Goal: Book appointment/travel/reservation

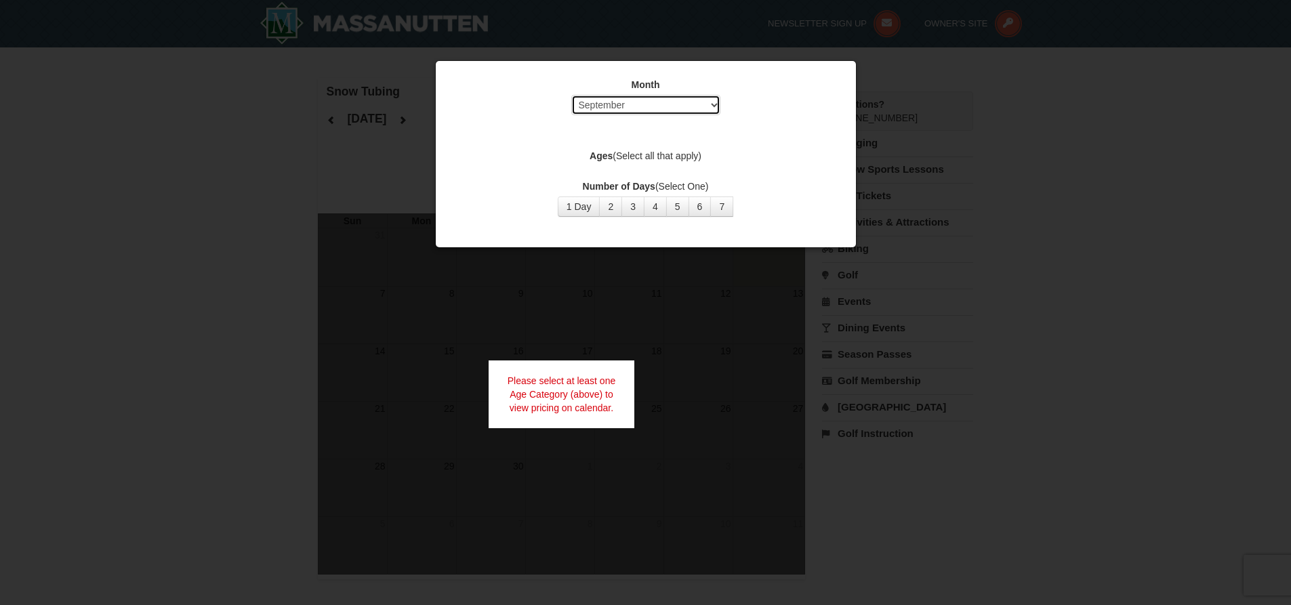
click at [697, 103] on select "Select September October November December January February March April May Jun…" at bounding box center [645, 105] width 149 height 20
click at [571, 95] on select "Select September October November December January February March April May Jun…" at bounding box center [645, 105] width 149 height 20
click at [656, 205] on button "4" at bounding box center [655, 206] width 23 height 20
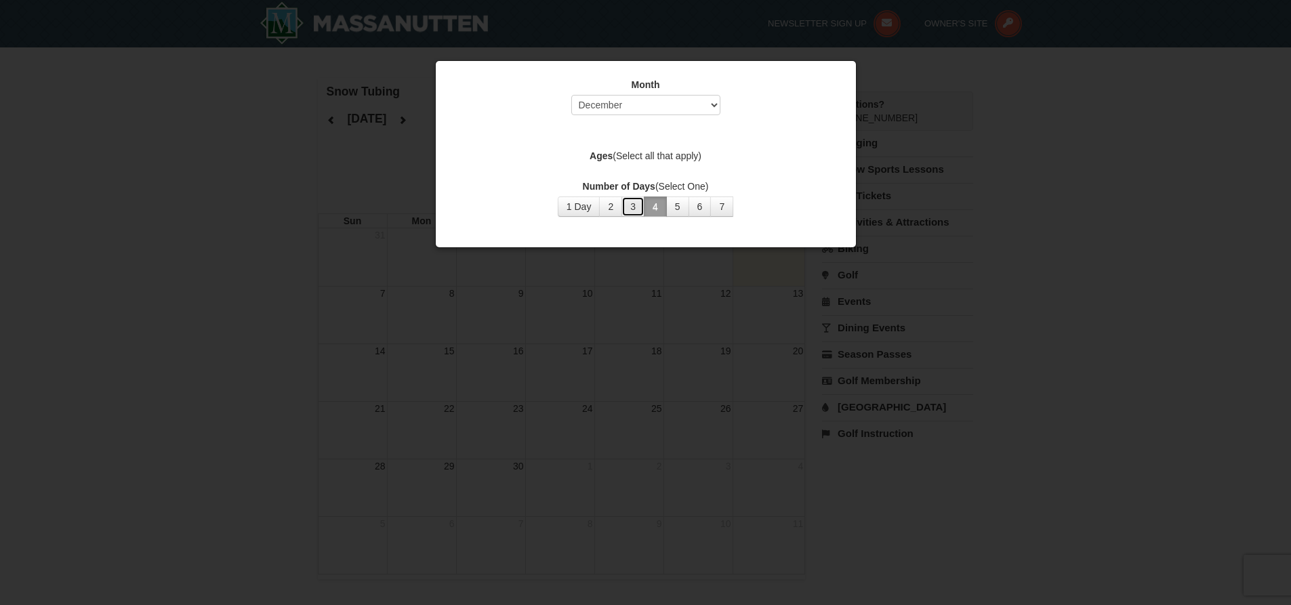
click at [634, 208] on button "3" at bounding box center [632, 206] width 23 height 20
click at [591, 204] on button "1 Day" at bounding box center [579, 206] width 43 height 20
click at [595, 364] on div at bounding box center [645, 302] width 1291 height 605
click at [711, 104] on select "Select September October November December January February March April May Jun…" at bounding box center [645, 105] width 149 height 20
click at [571, 95] on select "Select September October November December January February March April May Jun…" at bounding box center [645, 105] width 149 height 20
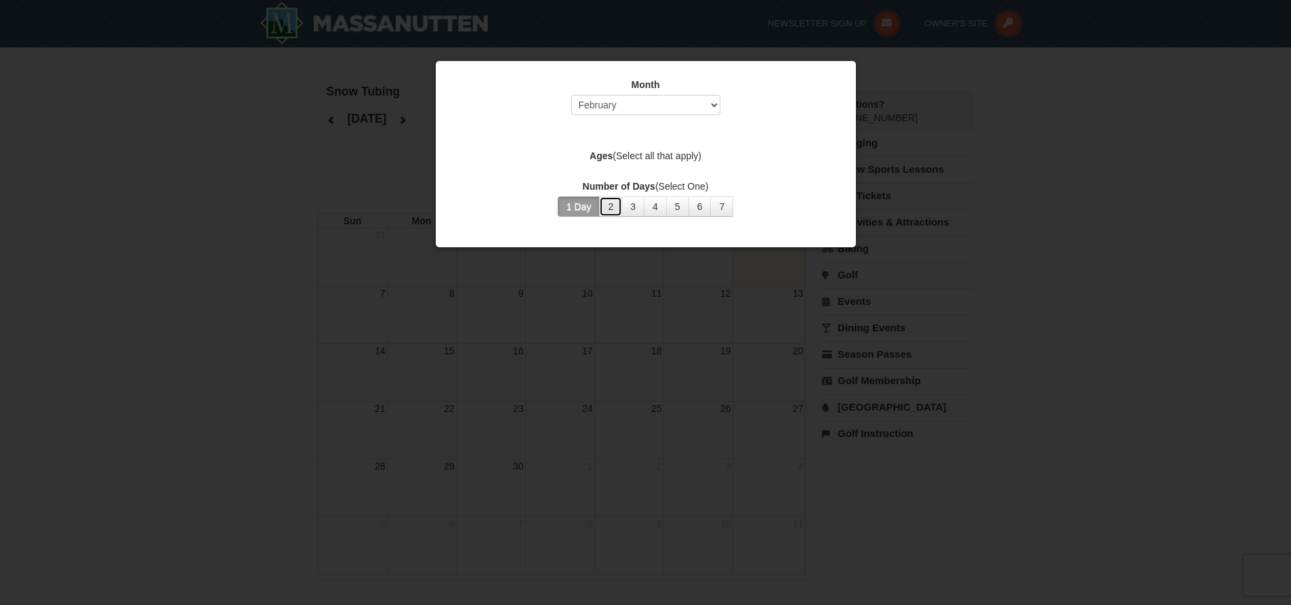
click at [610, 201] on button "2" at bounding box center [610, 206] width 23 height 20
click at [612, 205] on button "2" at bounding box center [610, 206] width 23 height 20
click at [565, 271] on div at bounding box center [645, 302] width 1291 height 605
click at [563, 276] on div at bounding box center [645, 302] width 1291 height 605
click at [369, 178] on div at bounding box center [645, 302] width 1291 height 605
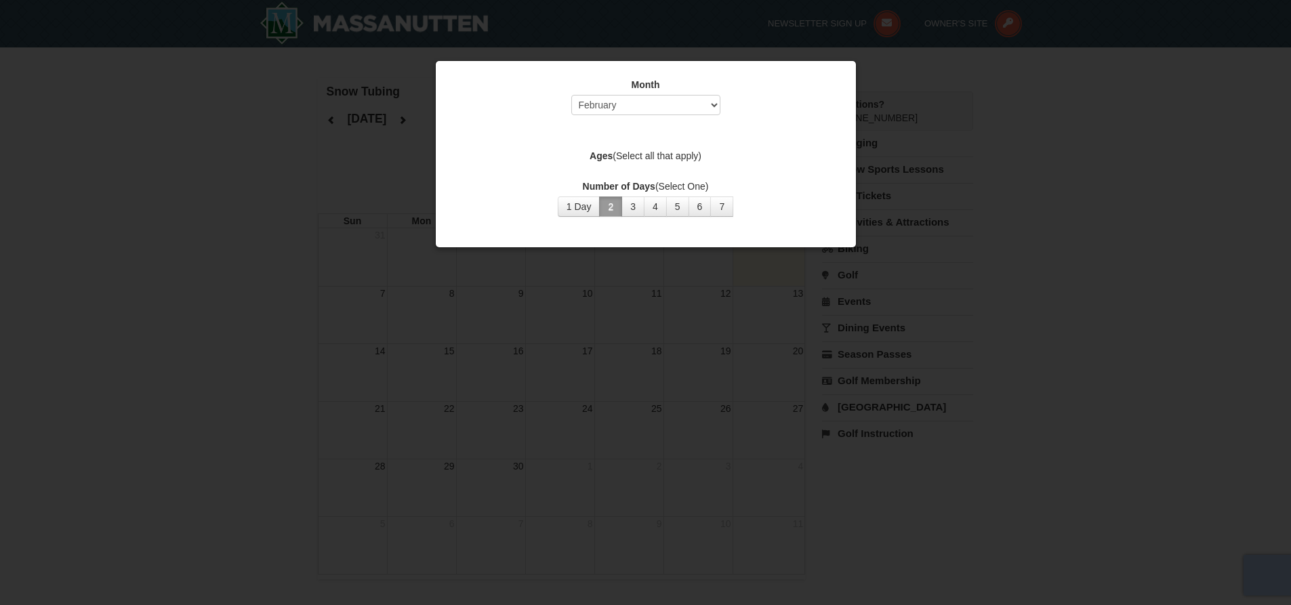
drag, startPoint x: 369, startPoint y: 178, endPoint x: 675, endPoint y: 236, distance: 310.9
click at [371, 178] on div at bounding box center [645, 302] width 1291 height 605
drag, startPoint x: 1050, startPoint y: 236, endPoint x: 712, endPoint y: 102, distance: 363.5
click at [712, 102] on select "Select September October November December January February March April May Jun…" at bounding box center [645, 105] width 149 height 20
select select "12"
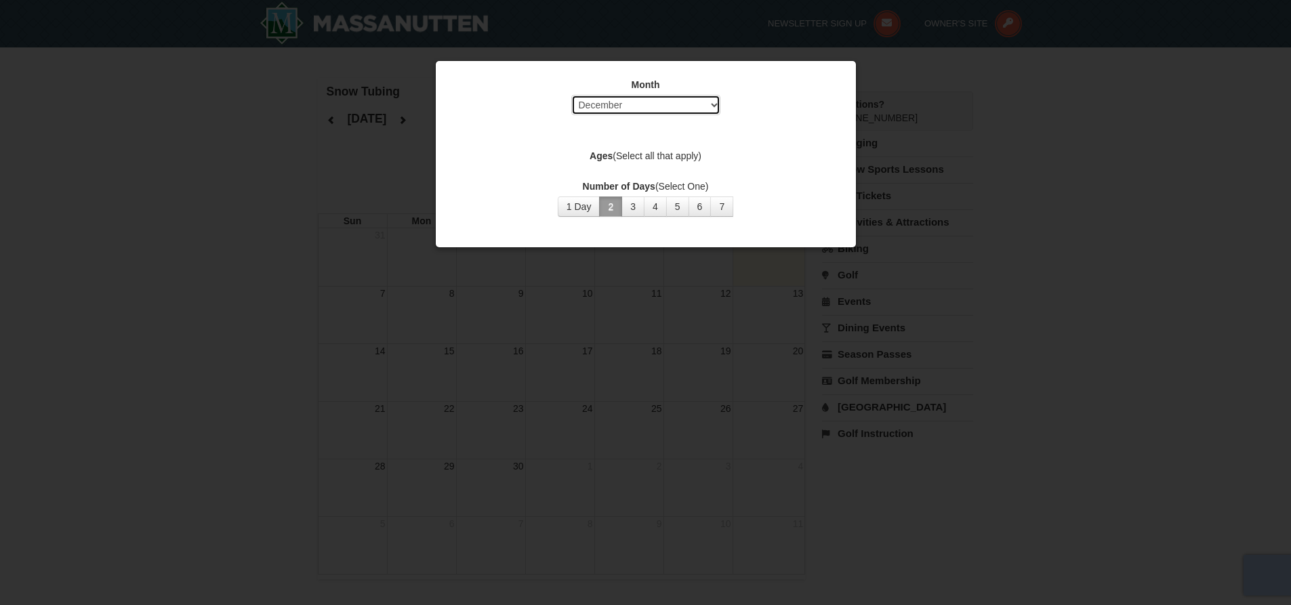
click at [571, 95] on select "Select September October November December January February March April May Jun…" at bounding box center [645, 105] width 149 height 20
click at [633, 207] on button "3" at bounding box center [632, 206] width 23 height 20
drag, startPoint x: 989, startPoint y: 186, endPoint x: 881, endPoint y: 288, distance: 148.6
click at [881, 288] on div at bounding box center [645, 302] width 1291 height 605
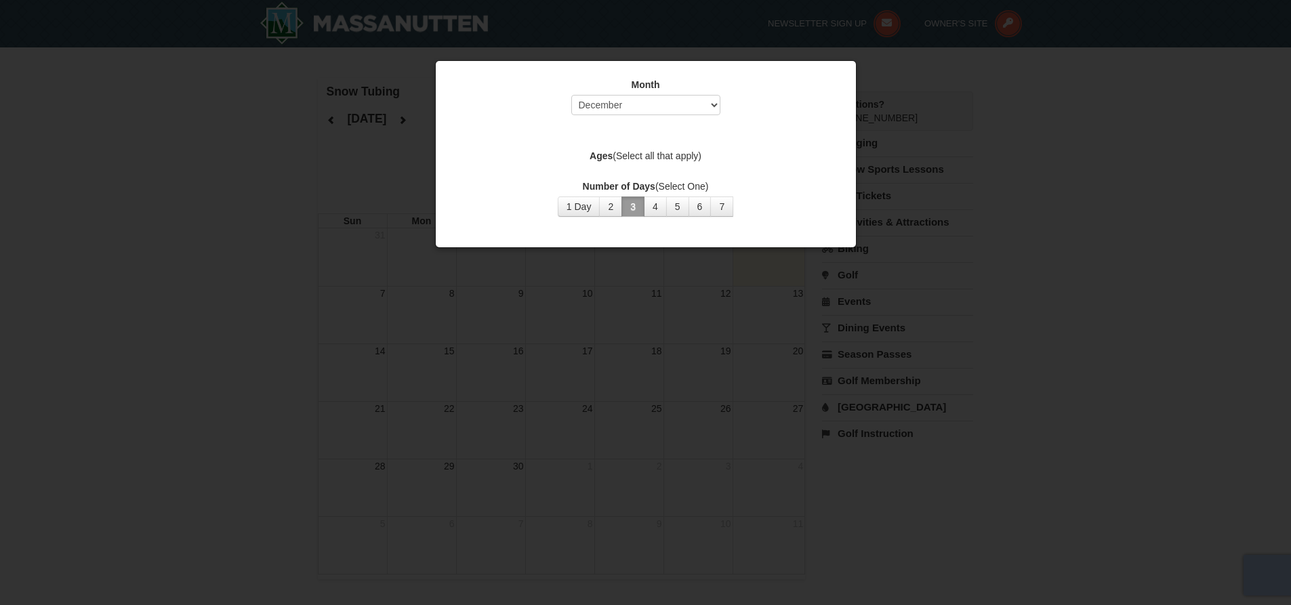
click at [880, 289] on div at bounding box center [645, 302] width 1291 height 605
click at [879, 290] on div at bounding box center [645, 302] width 1291 height 605
drag, startPoint x: 879, startPoint y: 290, endPoint x: 785, endPoint y: 308, distance: 96.6
click at [840, 294] on div at bounding box center [645, 302] width 1291 height 605
click at [619, 337] on div at bounding box center [645, 302] width 1291 height 605
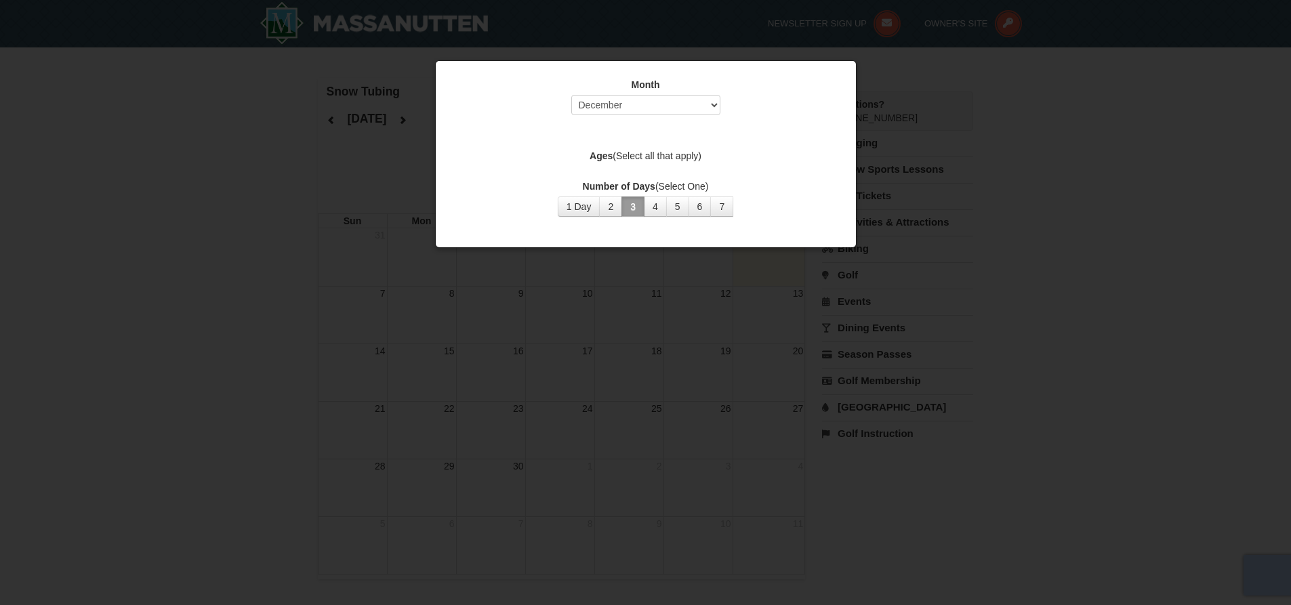
drag, startPoint x: 619, startPoint y: 337, endPoint x: 610, endPoint y: 348, distance: 13.6
click at [618, 338] on div at bounding box center [645, 302] width 1291 height 605
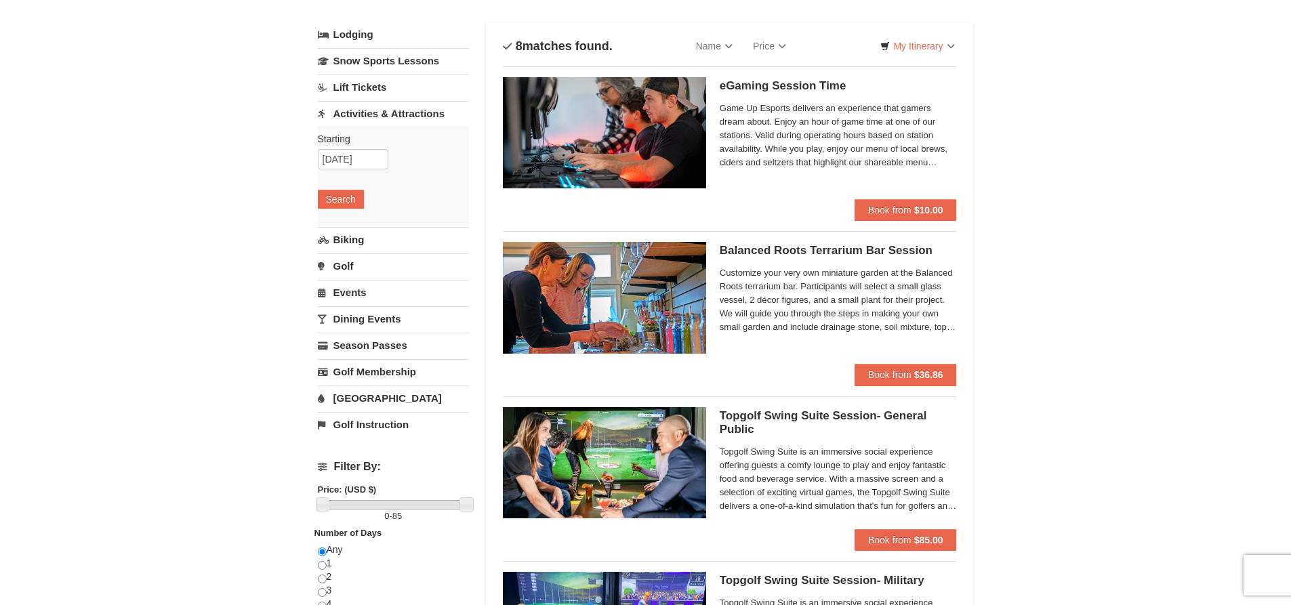
scroll to position [68, 0]
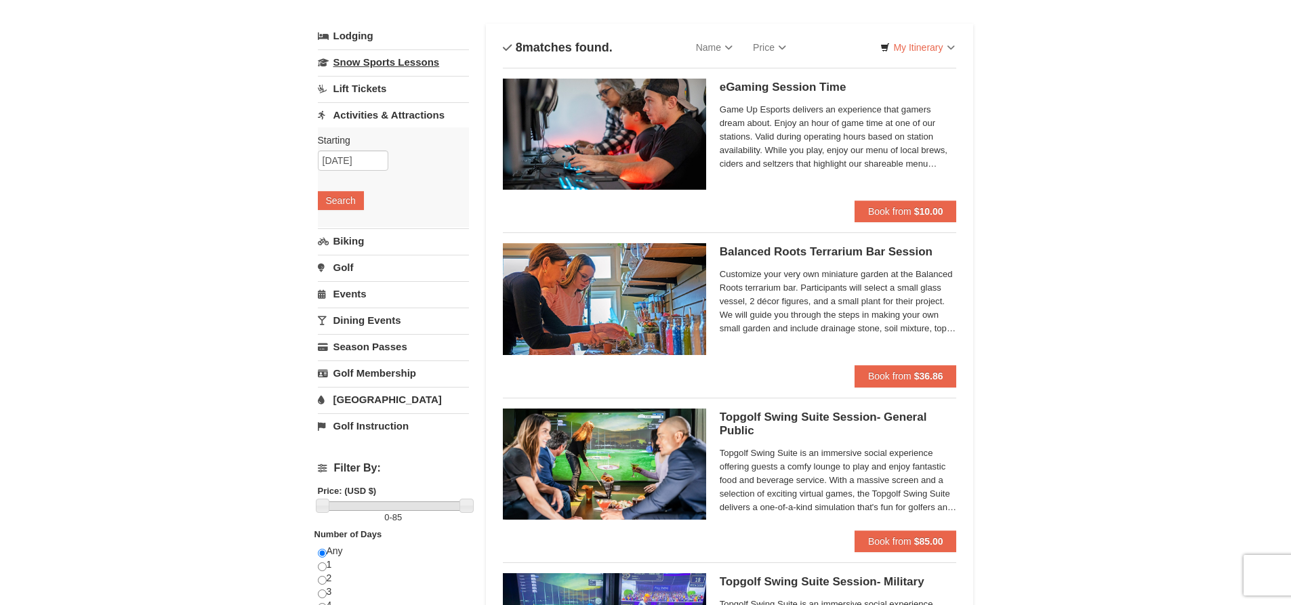
click at [394, 59] on link "Snow Sports Lessons" at bounding box center [393, 61] width 151 height 25
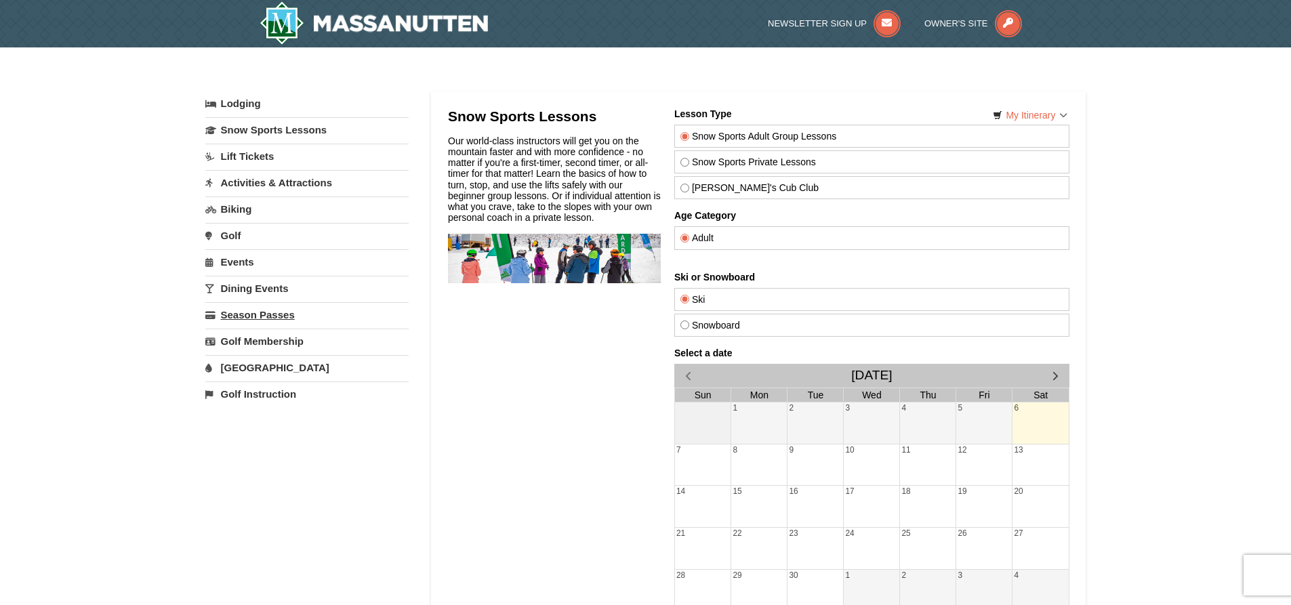
click at [293, 316] on link "Season Passes" at bounding box center [306, 314] width 203 height 25
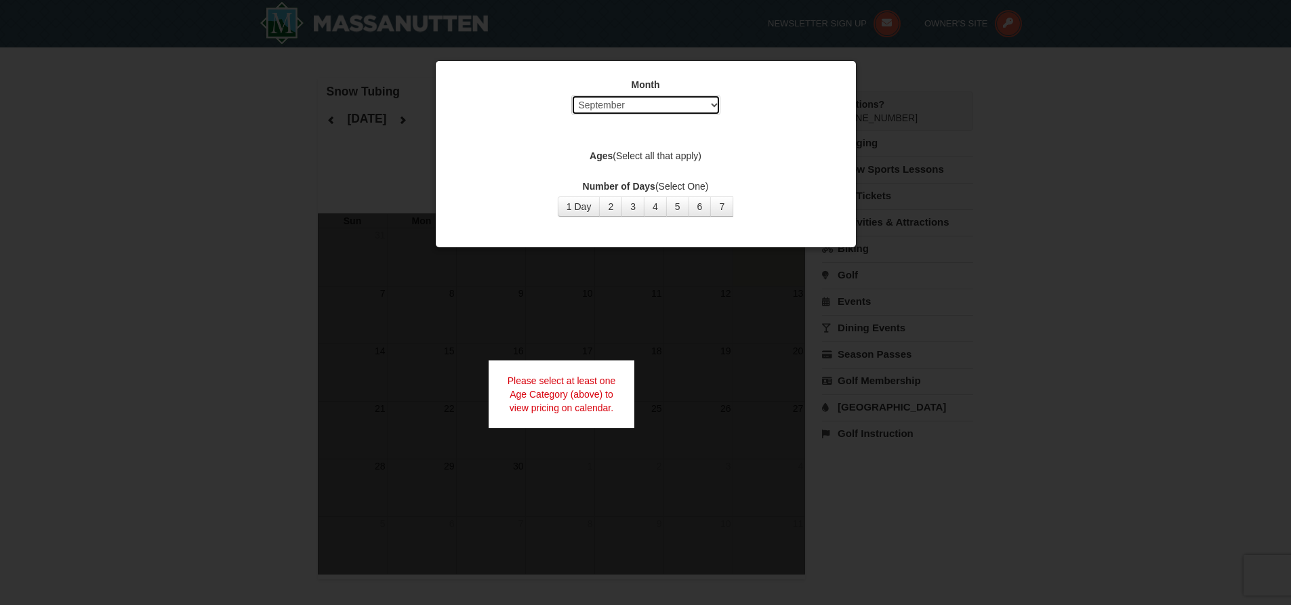
click at [692, 106] on select "Select September October November December January February March April May Jun…" at bounding box center [645, 105] width 149 height 20
select select "12"
click at [571, 95] on select "Select September October November December January February March April May Jun…" at bounding box center [645, 105] width 149 height 20
click at [613, 205] on button "2" at bounding box center [610, 206] width 23 height 20
click at [582, 406] on div "Please select at least one Age Category (above) to view pricing on calendar." at bounding box center [561, 394] width 146 height 68
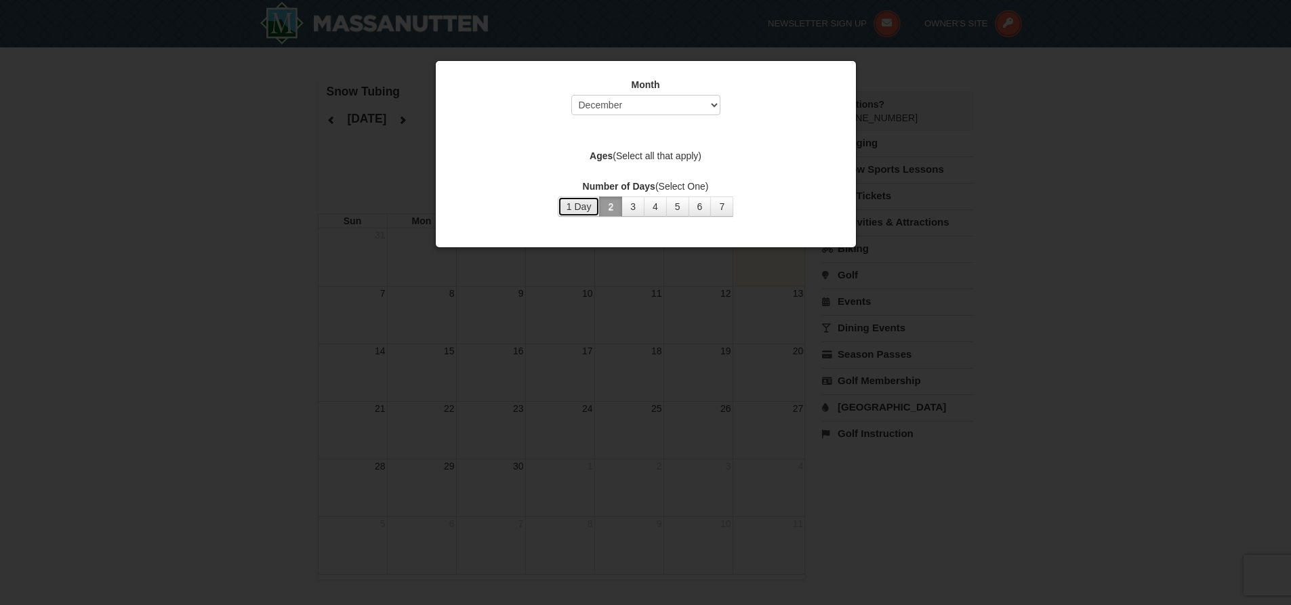
click at [586, 206] on button "1 Day" at bounding box center [579, 206] width 43 height 20
click at [587, 388] on div at bounding box center [645, 302] width 1291 height 605
click at [726, 203] on button "7" at bounding box center [721, 206] width 23 height 20
click at [609, 437] on div at bounding box center [645, 302] width 1291 height 605
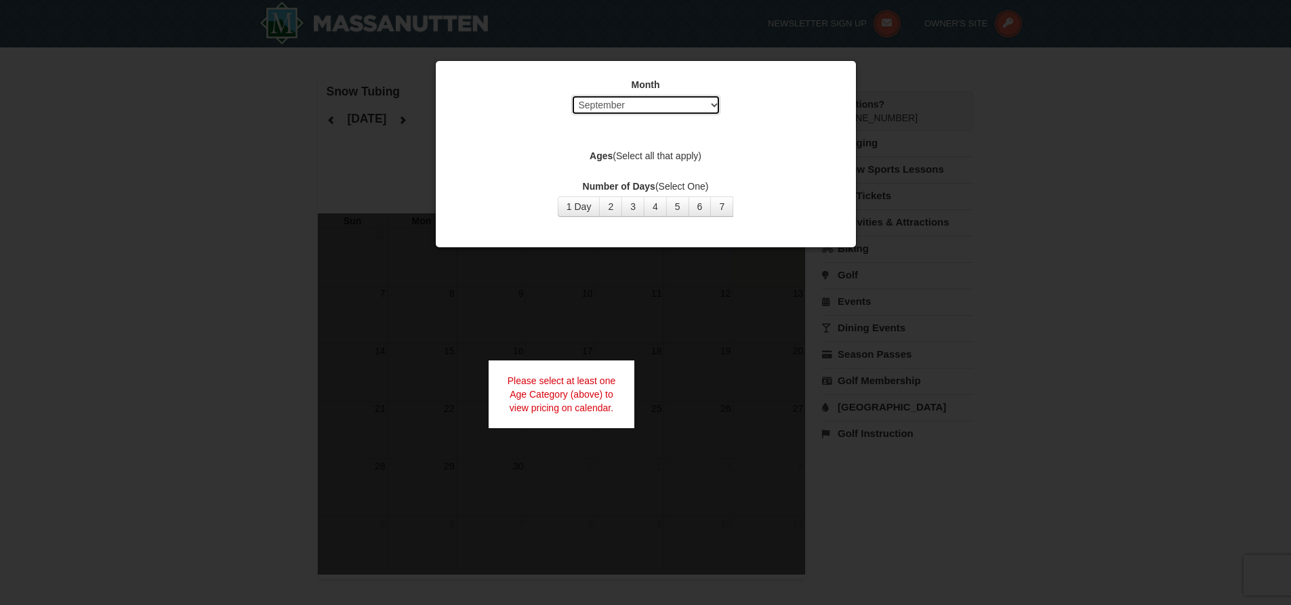
click at [712, 104] on select "Select September October November December January February March April May Jun…" at bounding box center [645, 105] width 149 height 20
click at [571, 95] on select "Select September October November December January February March April May Jun…" at bounding box center [645, 105] width 149 height 20
click at [579, 201] on button "1 Day" at bounding box center [579, 206] width 43 height 20
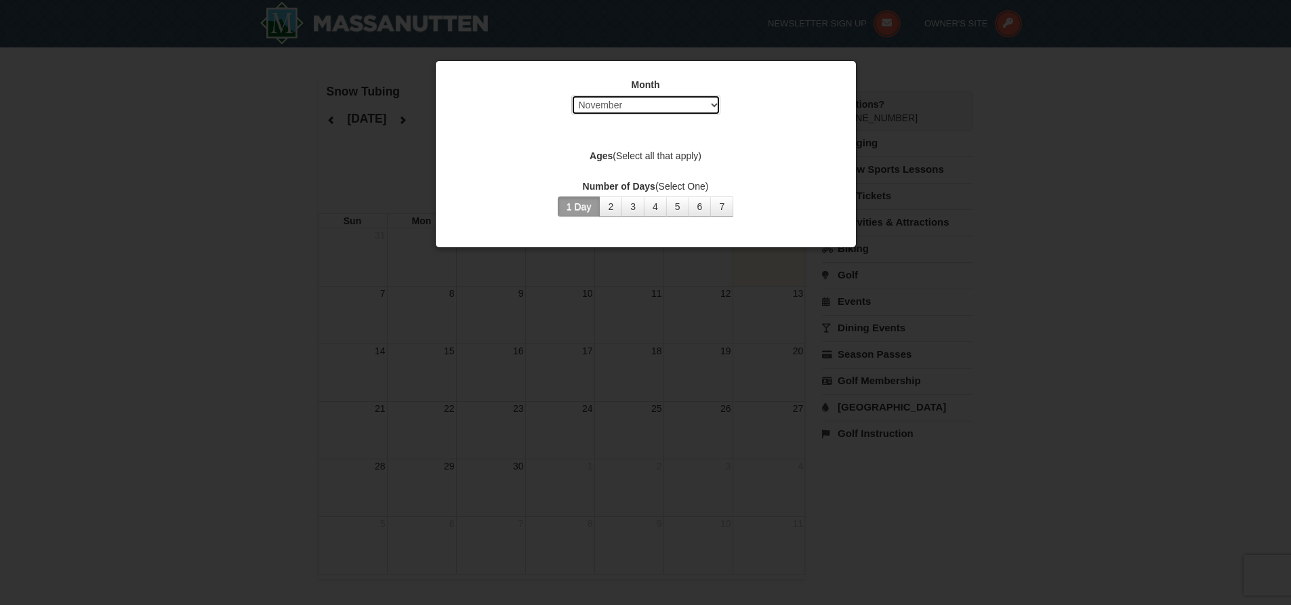
click at [715, 104] on select "Select September October November December January February March April May Jun…" at bounding box center [645, 105] width 149 height 20
select select "12"
click at [571, 95] on select "Select September October November December January February March April May Jun…" at bounding box center [645, 105] width 149 height 20
click at [590, 208] on button "1 Day" at bounding box center [579, 206] width 43 height 20
click at [346, 192] on div at bounding box center [645, 302] width 1291 height 605
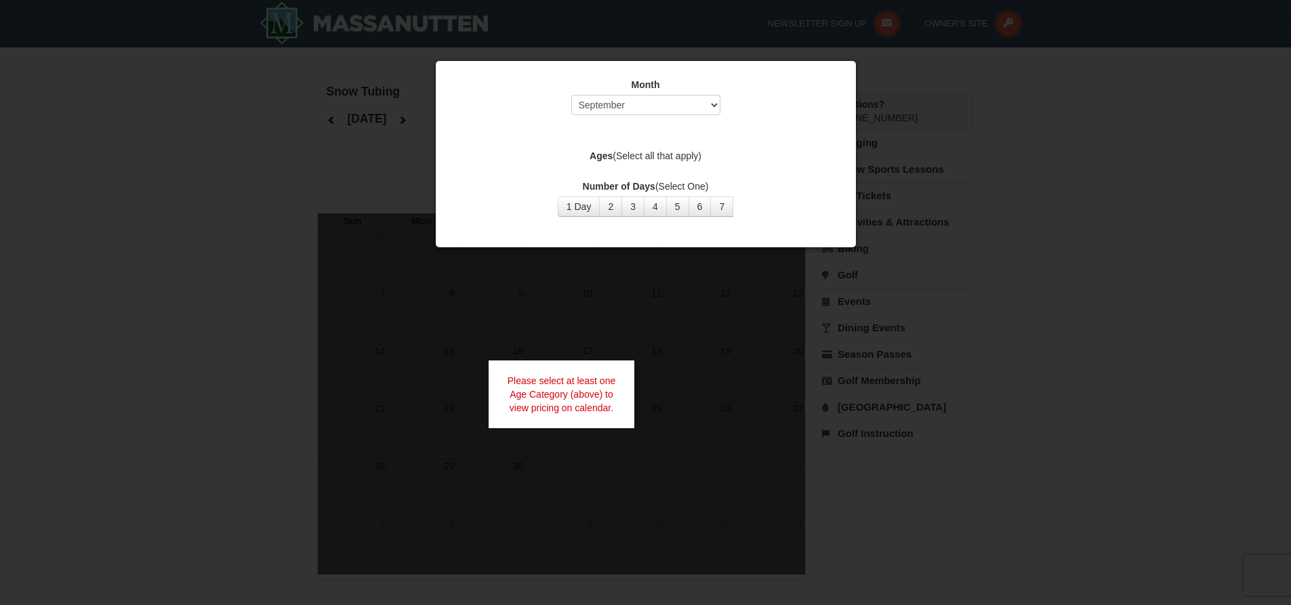
click at [535, 382] on div "Please select at least one Age Category (above) to view pricing on calendar." at bounding box center [561, 394] width 146 height 68
click at [715, 105] on select "Select September October November December January February March April May Jun…" at bounding box center [645, 105] width 149 height 20
select select "12"
click at [571, 95] on select "Select September October November December January February March April May Jun…" at bounding box center [645, 105] width 149 height 20
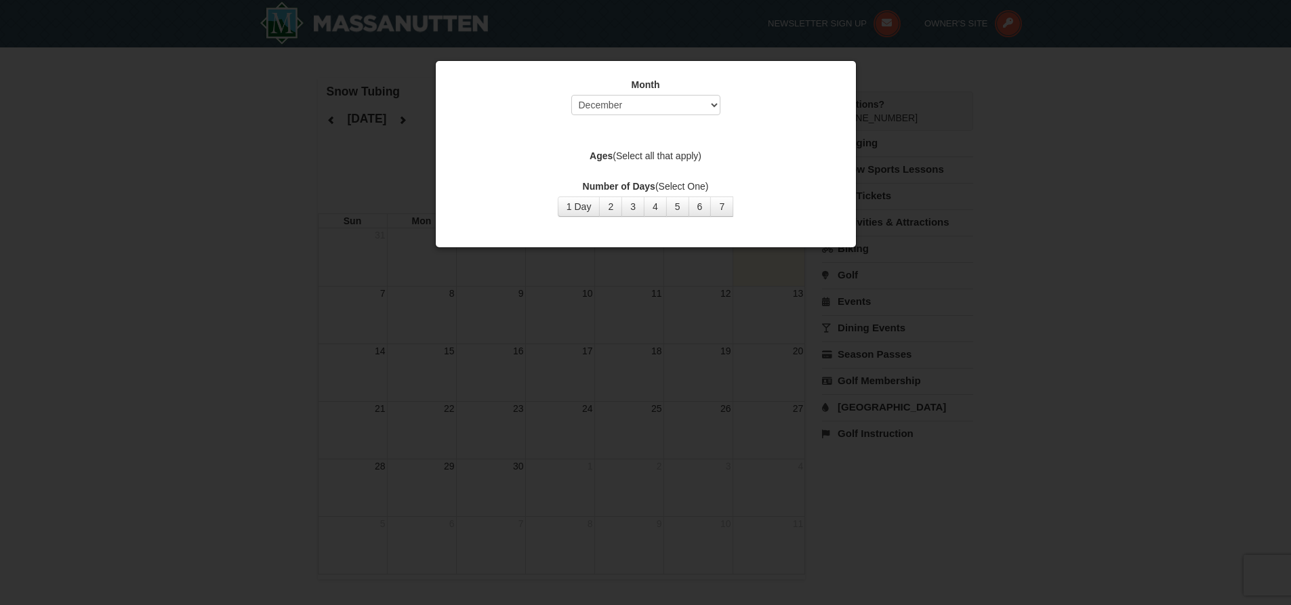
click at [467, 351] on div at bounding box center [645, 302] width 1291 height 605
click at [480, 350] on div at bounding box center [645, 302] width 1291 height 605
drag, startPoint x: 481, startPoint y: 352, endPoint x: 493, endPoint y: 354, distance: 12.4
click at [482, 352] on div at bounding box center [645, 302] width 1291 height 605
click at [1199, 554] on div at bounding box center [645, 302] width 1291 height 605
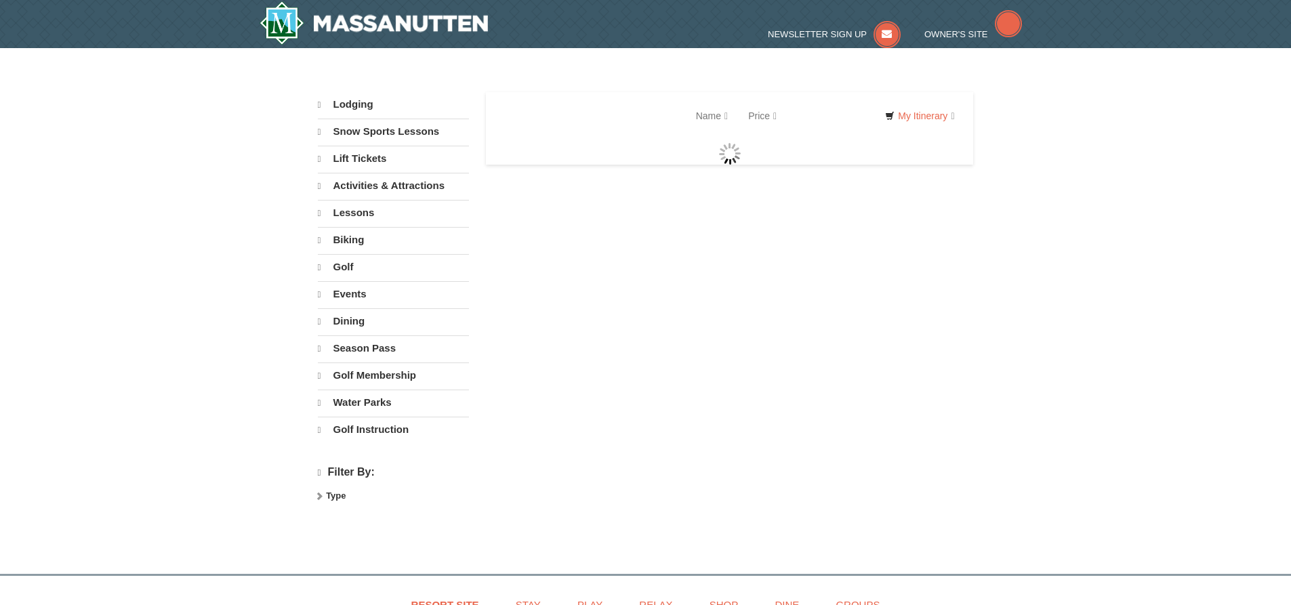
select select "9"
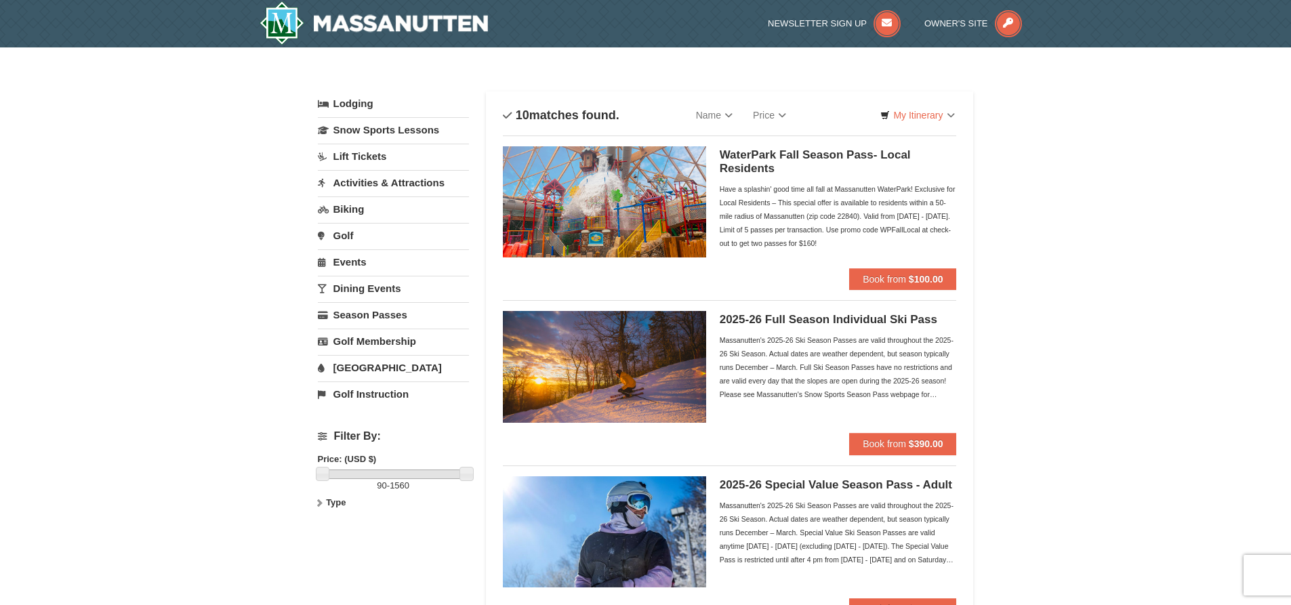
click at [373, 373] on link "[GEOGRAPHIC_DATA]" at bounding box center [393, 367] width 151 height 25
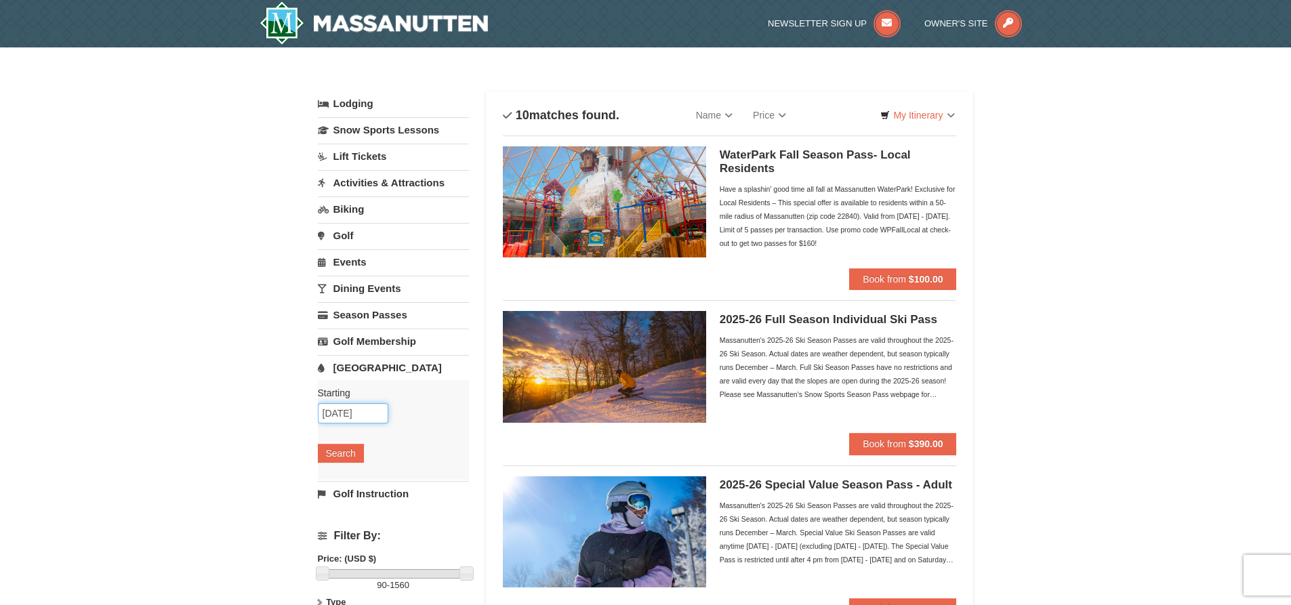
click at [367, 412] on input "[DATE]" at bounding box center [353, 413] width 70 height 20
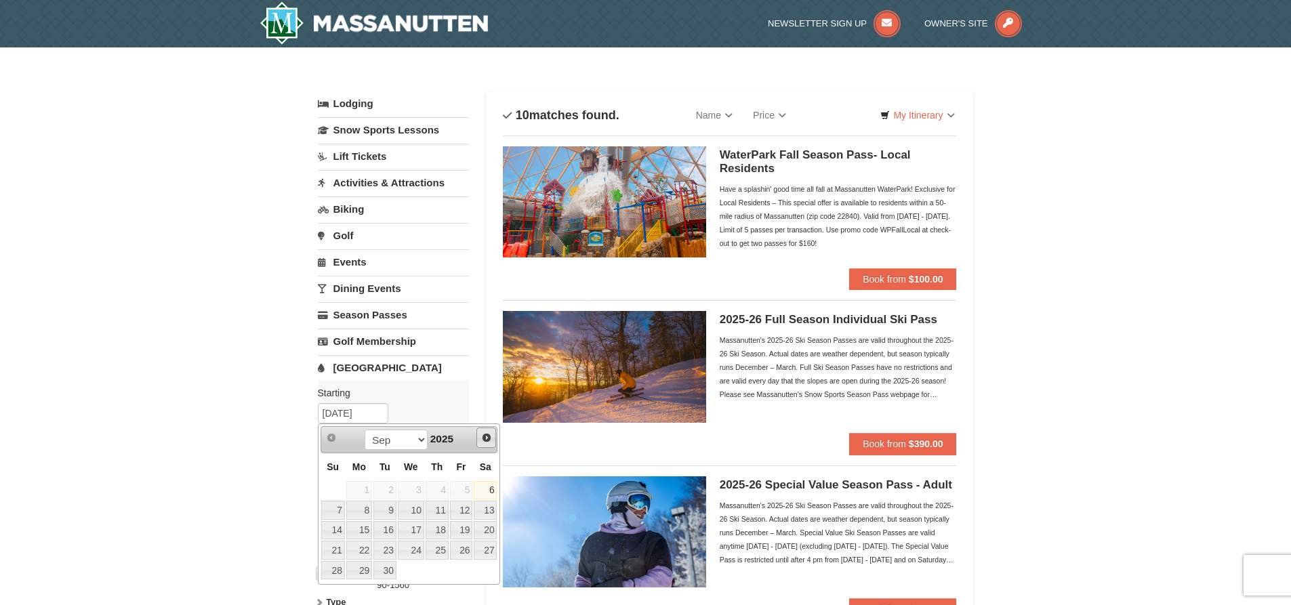
click at [486, 438] on span "Next" at bounding box center [486, 437] width 11 height 11
click at [333, 438] on span "Prev" at bounding box center [331, 437] width 11 height 11
click at [366, 572] on link "29" at bounding box center [359, 570] width 26 height 19
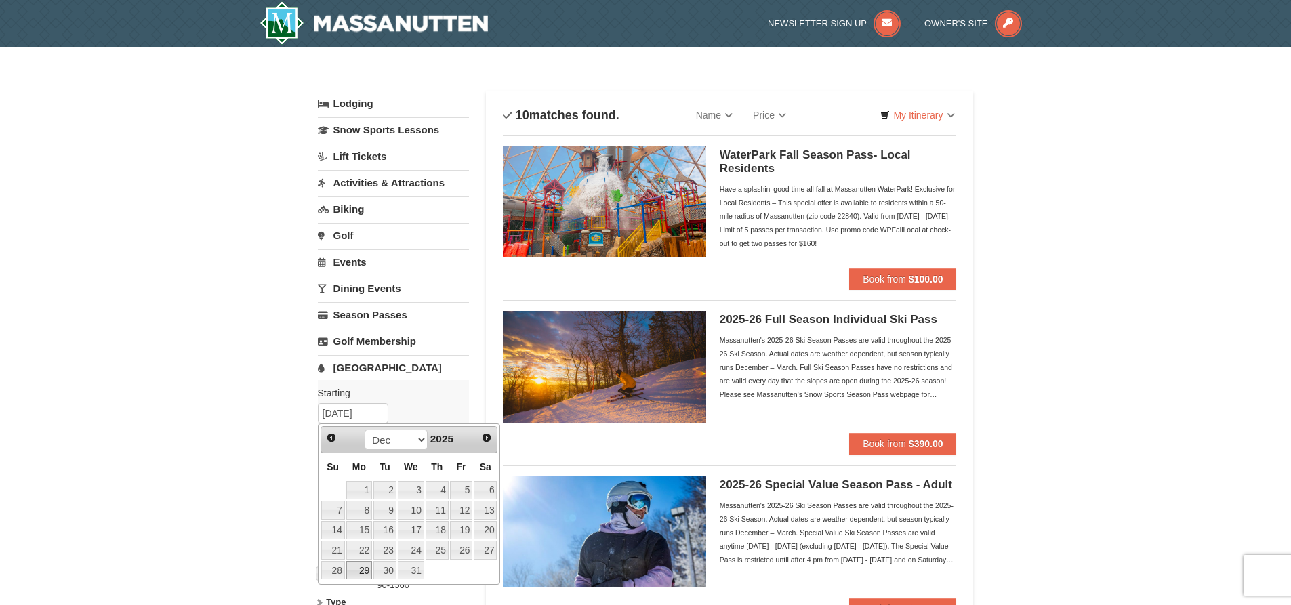
type input "12/29/2025"
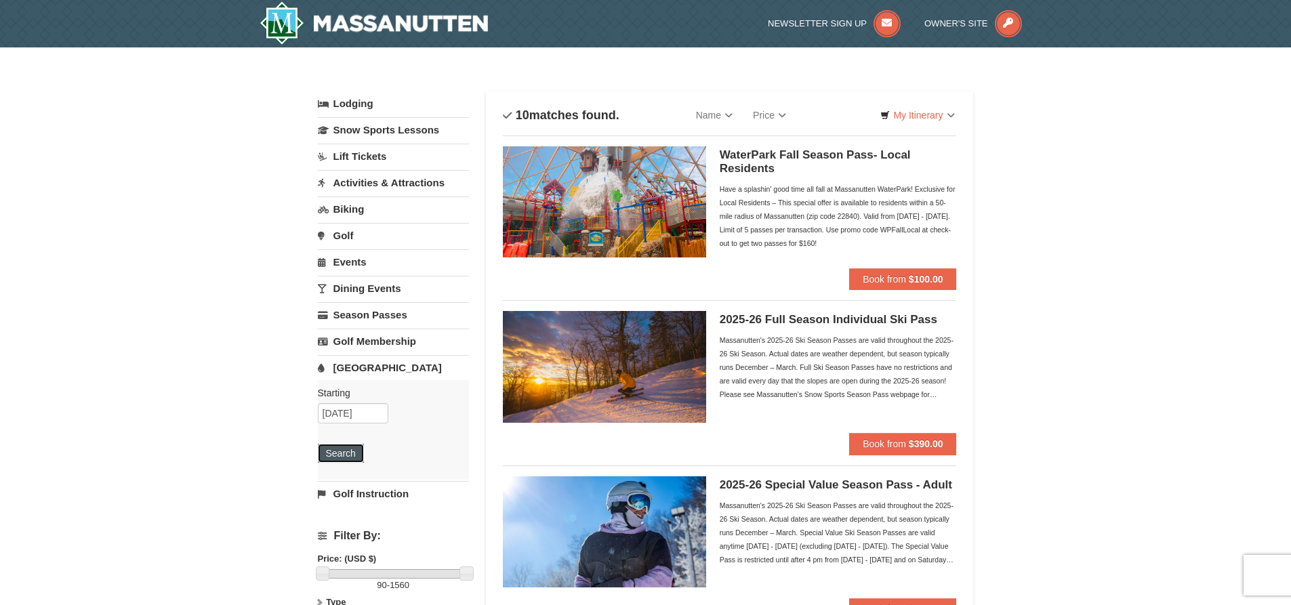
click at [352, 453] on button "Search" at bounding box center [341, 453] width 46 height 19
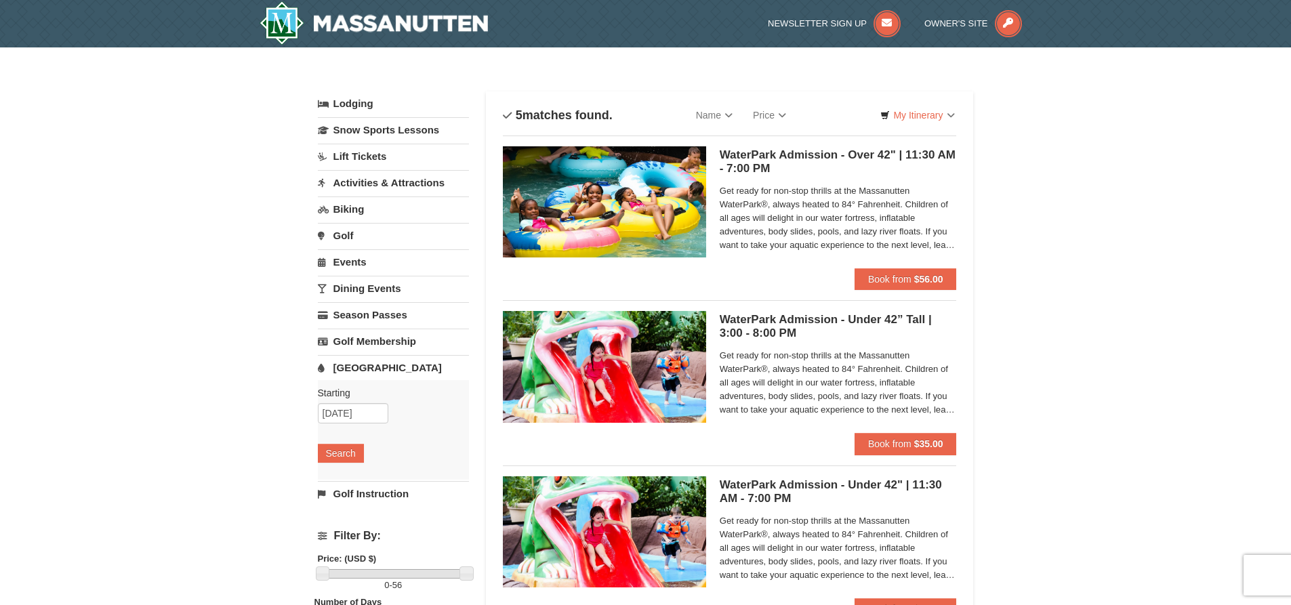
click at [379, 287] on link "Dining Events" at bounding box center [393, 288] width 151 height 25
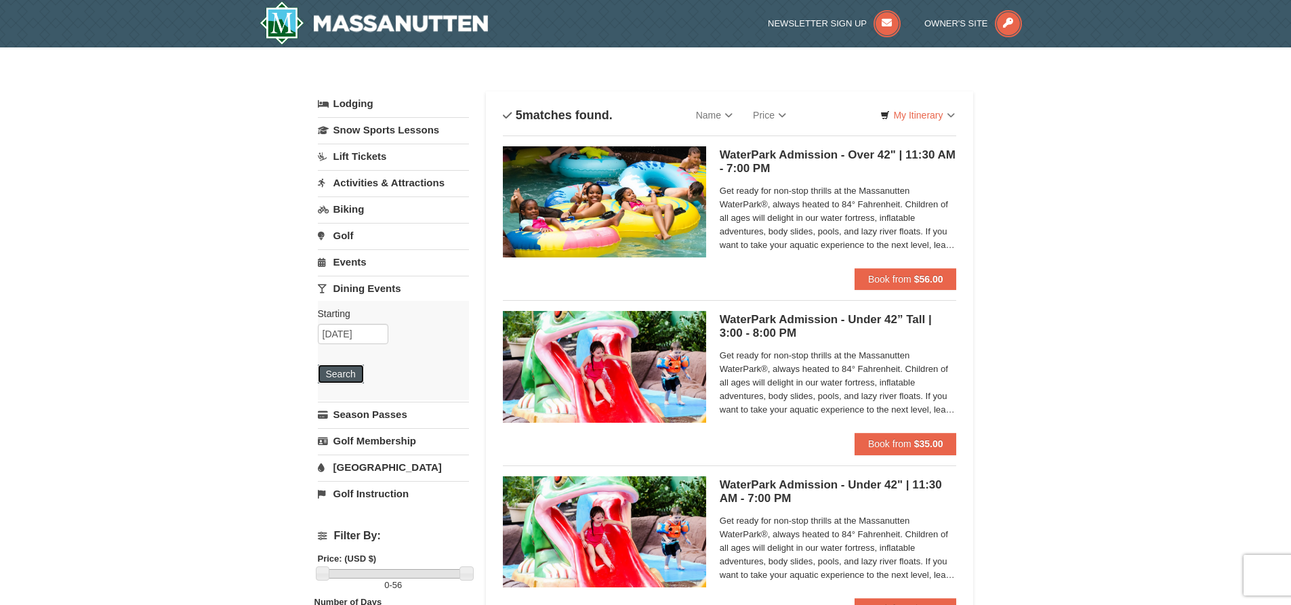
click at [346, 376] on button "Search" at bounding box center [341, 374] width 46 height 19
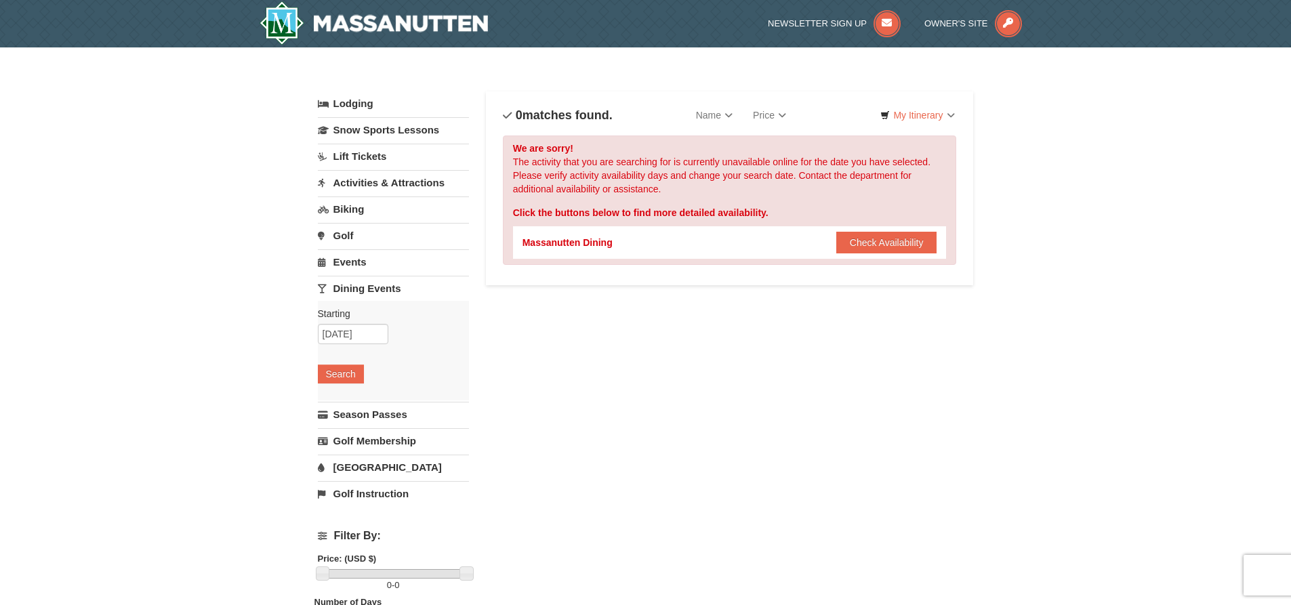
click at [350, 291] on link "Dining Events" at bounding box center [393, 288] width 151 height 25
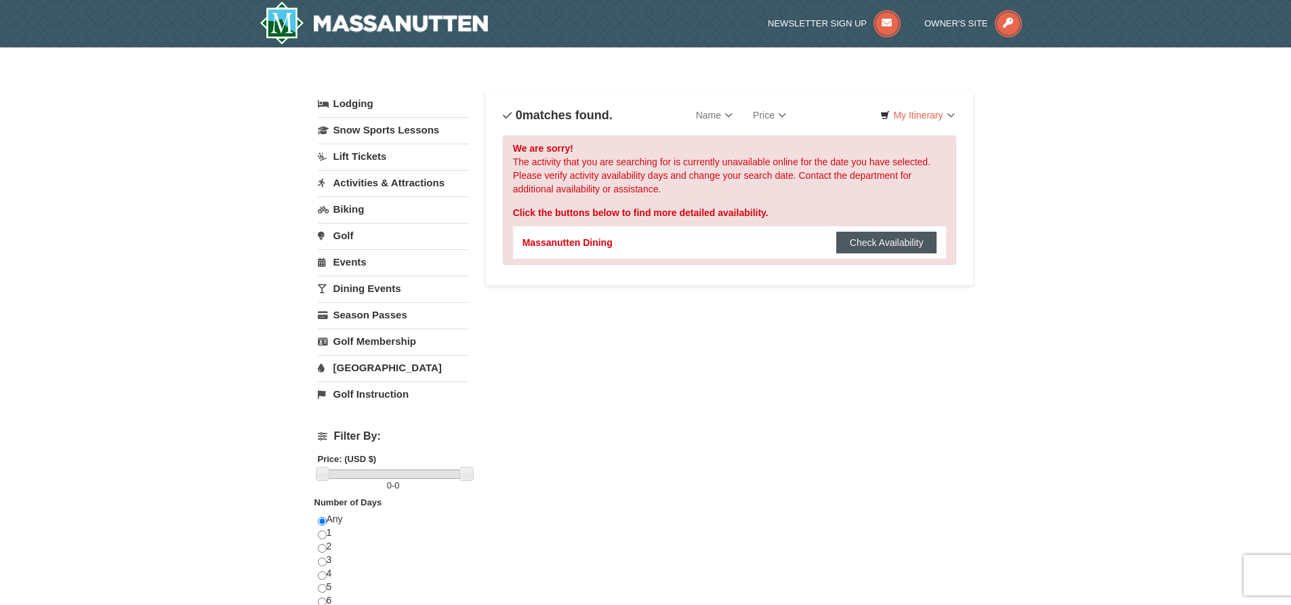
click at [929, 240] on button "Check Availability" at bounding box center [886, 243] width 101 height 22
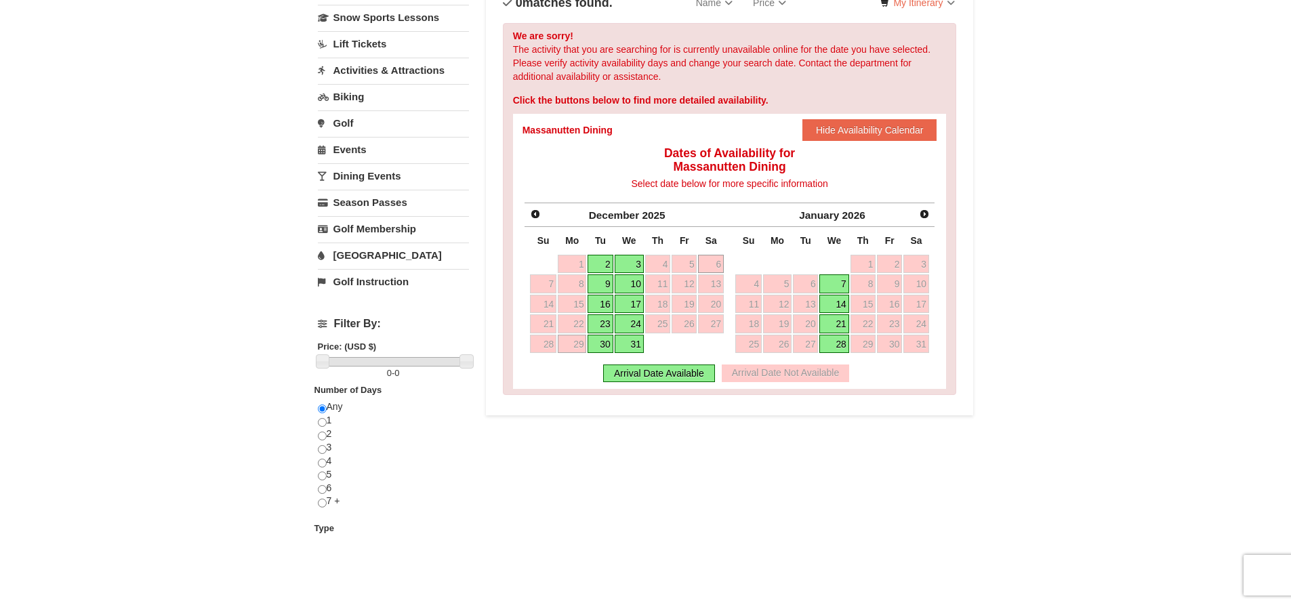
scroll to position [113, 0]
click at [606, 338] on link "30" at bounding box center [599, 343] width 25 height 19
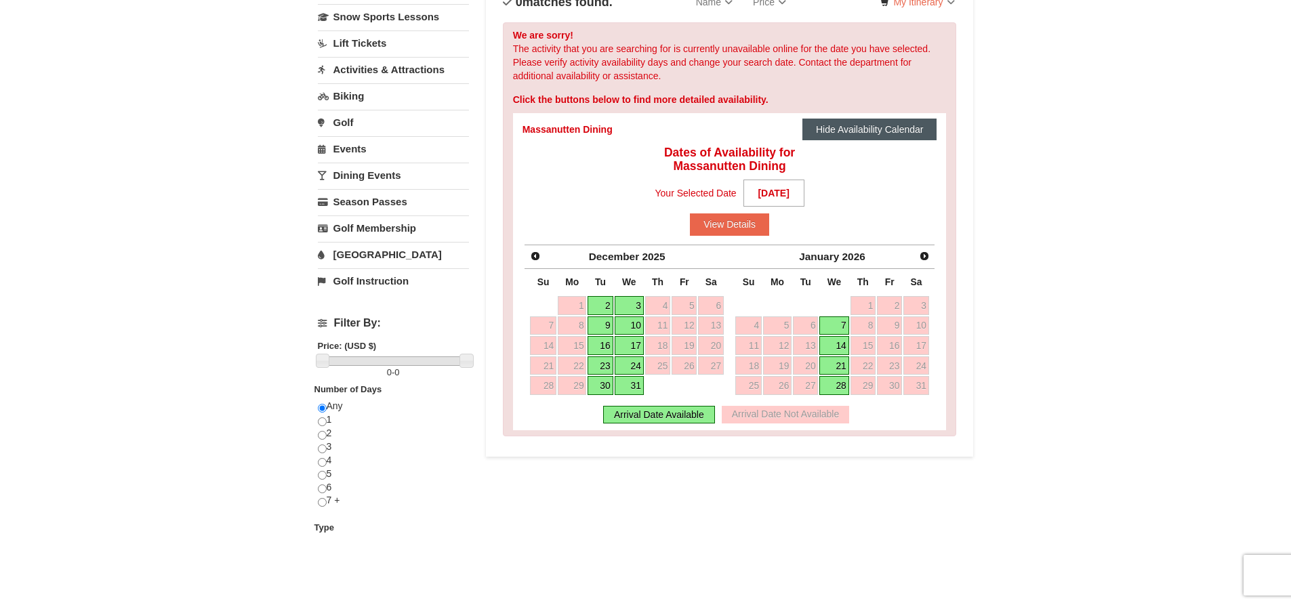
click at [894, 130] on button "Hide Availability Calendar" at bounding box center [869, 130] width 135 height 22
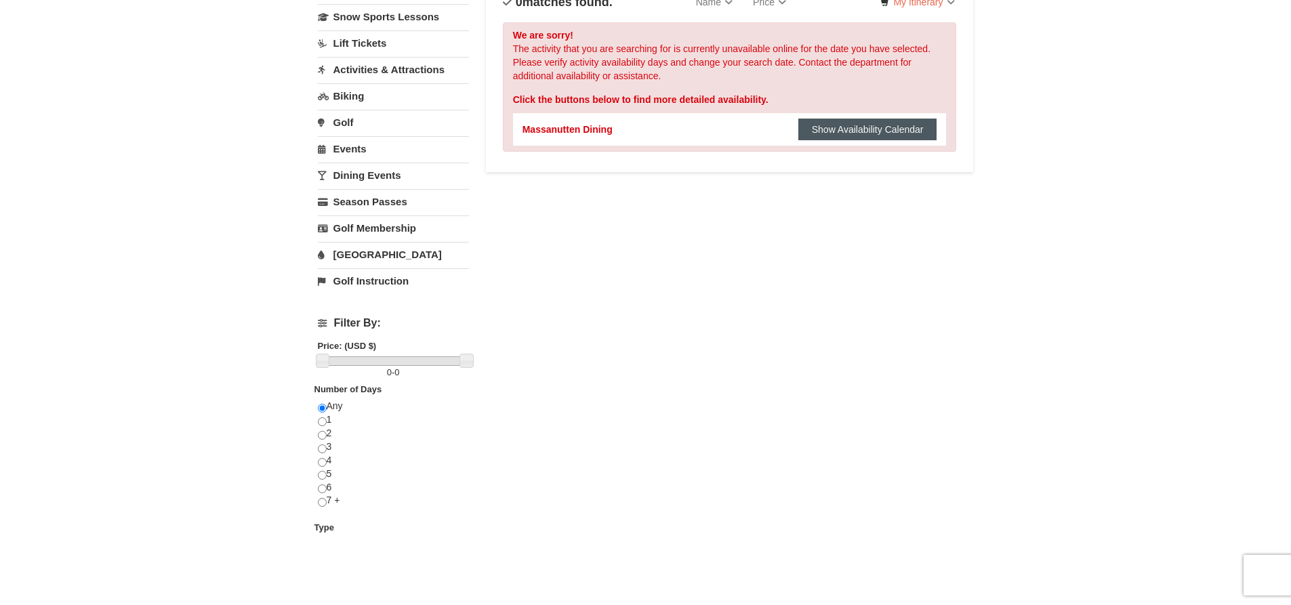
click at [827, 132] on button "Show Availability Calendar" at bounding box center [867, 130] width 139 height 22
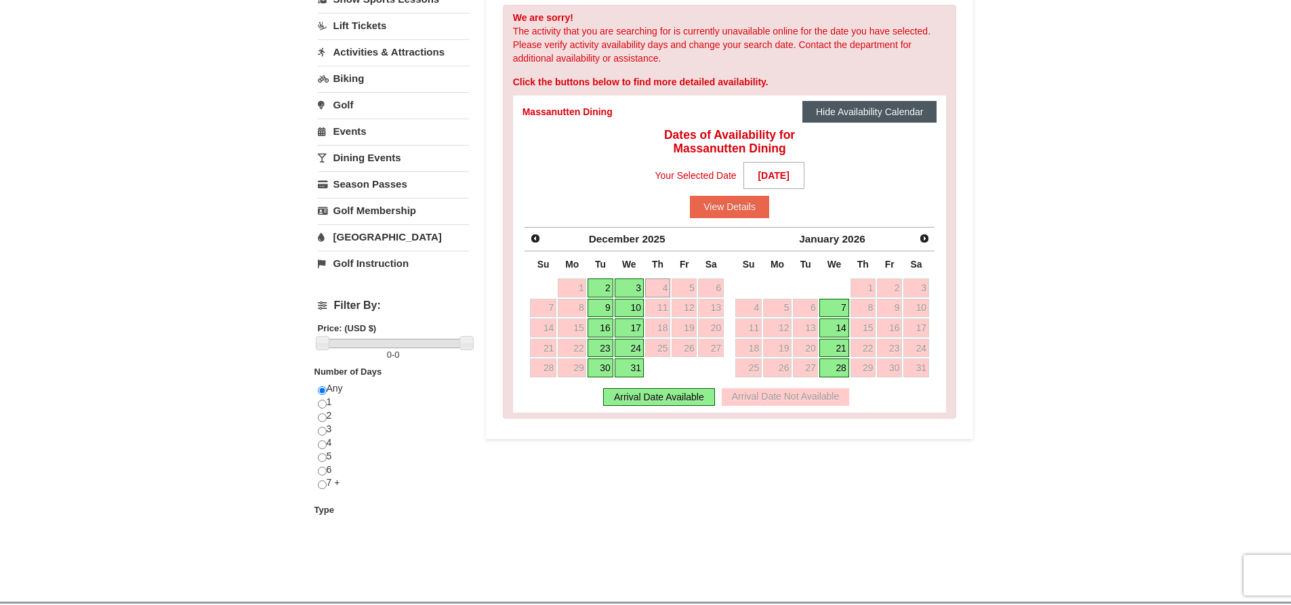
scroll to position [136, 0]
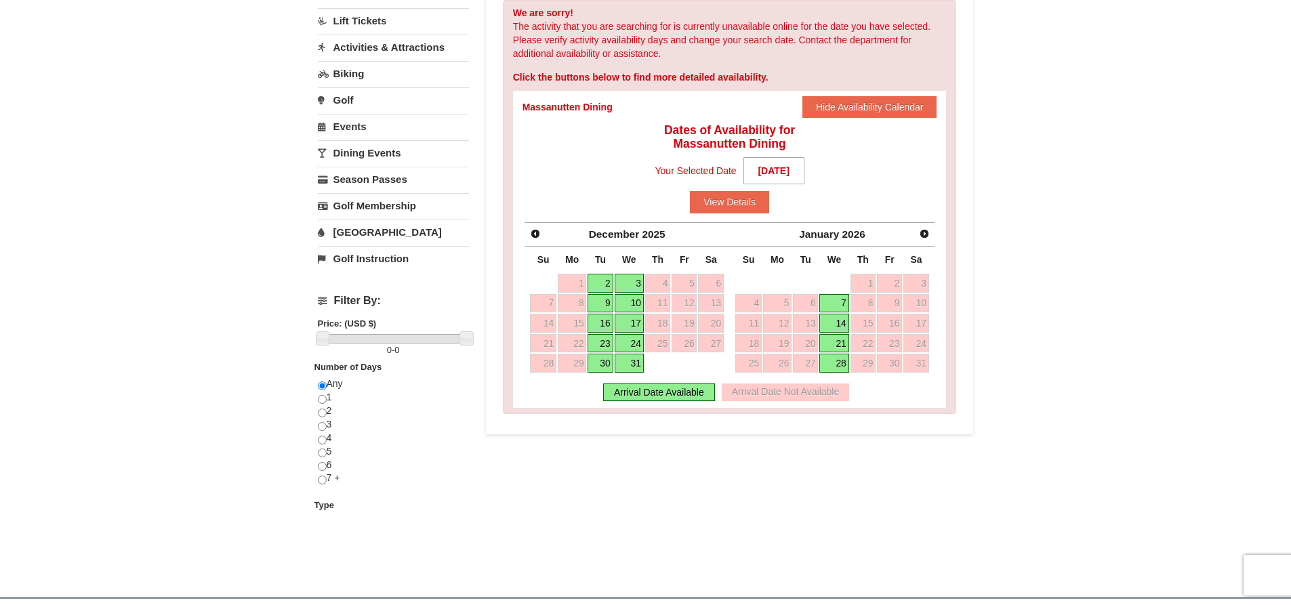
click at [609, 362] on link "30" at bounding box center [599, 363] width 25 height 19
click at [650, 392] on div "Arrival Date Available" at bounding box center [659, 392] width 112 height 18
click at [740, 209] on button "View Details" at bounding box center [729, 202] width 79 height 22
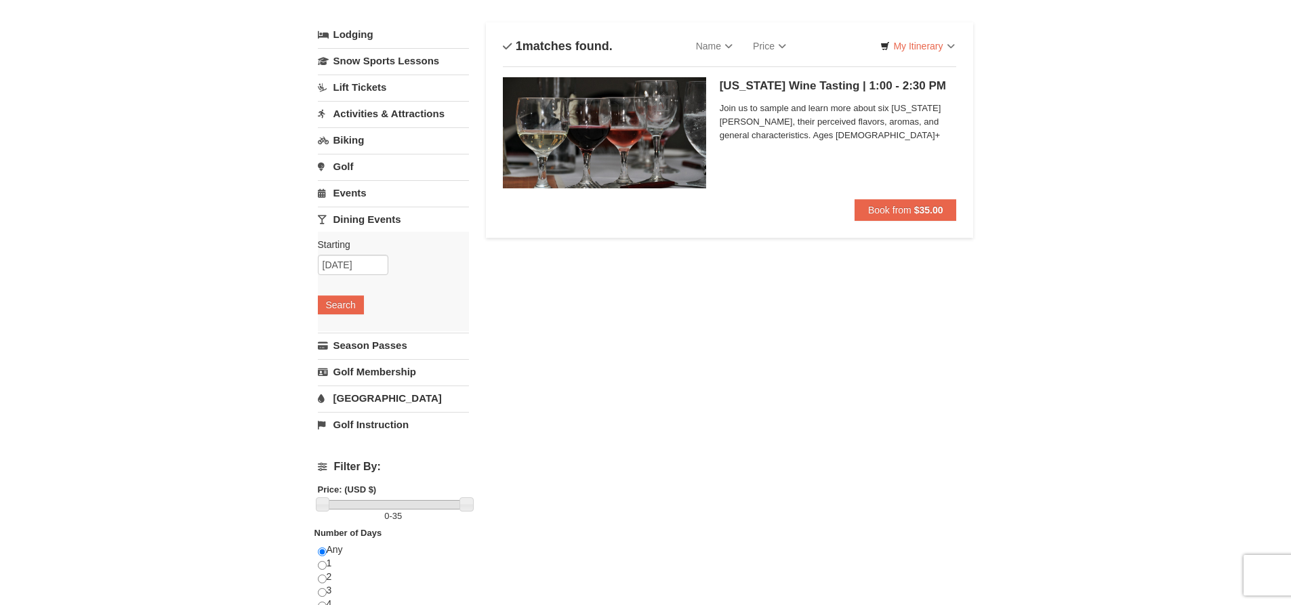
scroll to position [90, 0]
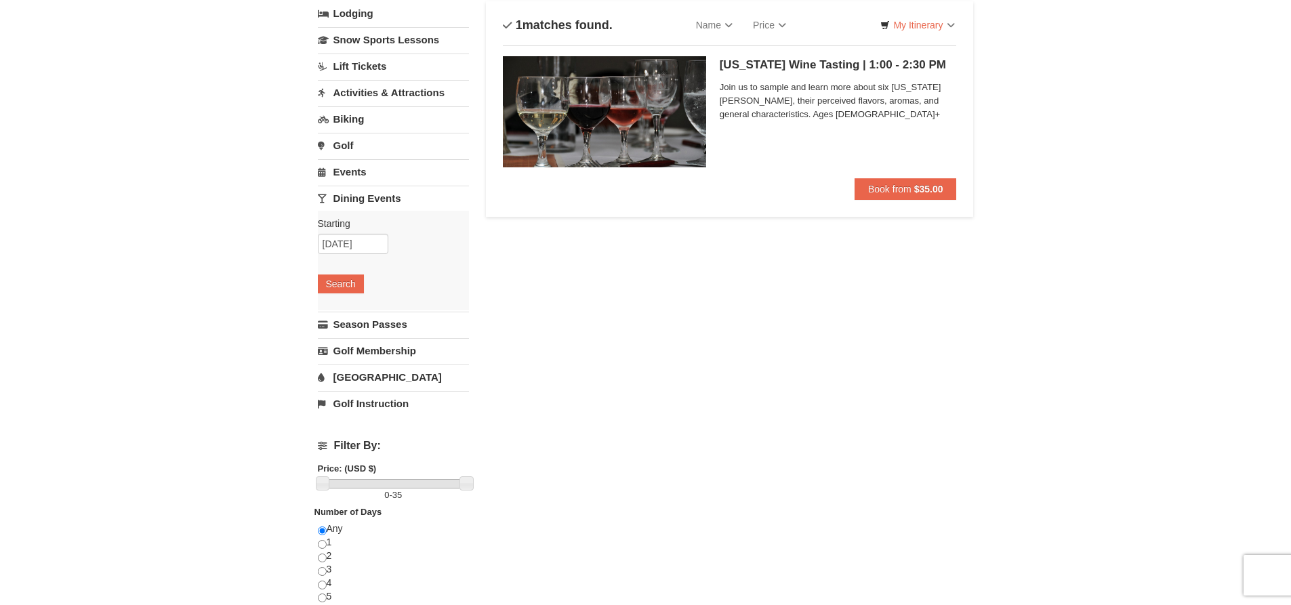
click at [379, 89] on link "Activities & Attractions" at bounding box center [393, 92] width 151 height 25
click at [369, 41] on link "Snow Sports Lessons" at bounding box center [393, 39] width 151 height 25
